Goal: Check status: Check status

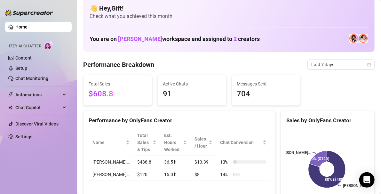
scroll to position [7, 0]
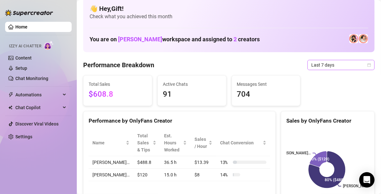
click at [367, 65] on icon "calendar" at bounding box center [369, 65] width 4 height 4
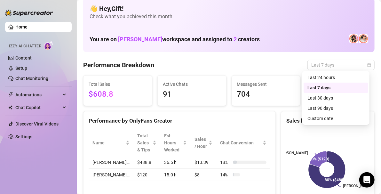
click at [327, 121] on div "Custom date" at bounding box center [335, 118] width 57 height 7
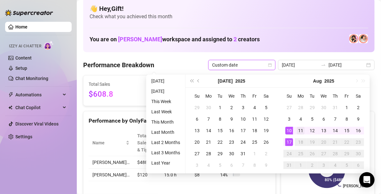
click at [299, 130] on div "11" at bounding box center [301, 131] width 8 height 8
type input "[DATE]"
click at [288, 142] on div "17" at bounding box center [289, 142] width 8 height 8
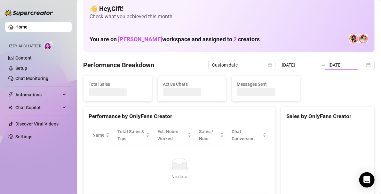
type input "[DATE]"
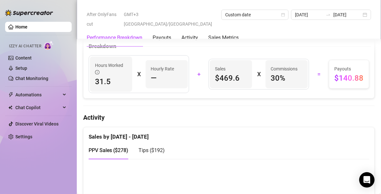
scroll to position [248, 0]
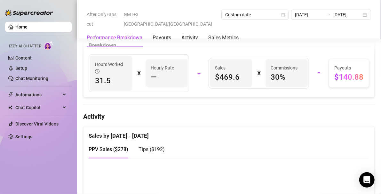
click at [101, 133] on div "Sales by [DATE] - [DATE]" at bounding box center [229, 133] width 280 height 14
click at [249, 48] on div "Breakdown" at bounding box center [229, 45] width 280 height 9
